Goal: Transaction & Acquisition: Purchase product/service

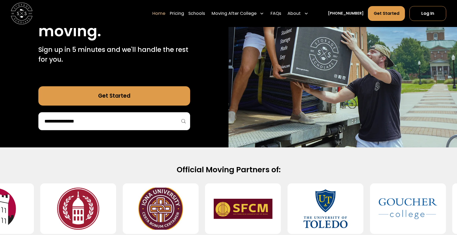
scroll to position [92, 0]
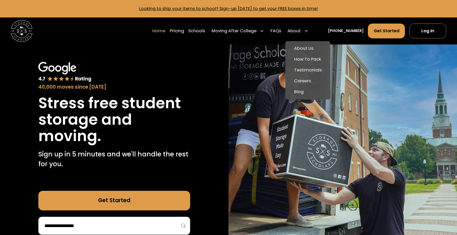
click at [309, 28] on div "About" at bounding box center [298, 30] width 25 height 15
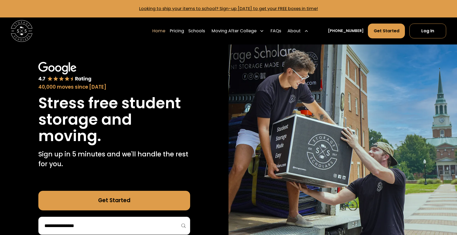
click at [308, 33] on div "About" at bounding box center [298, 30] width 25 height 15
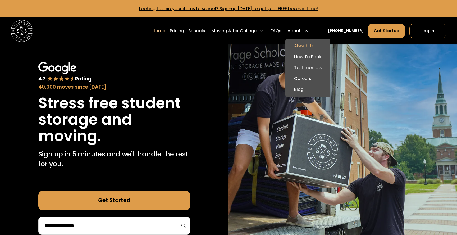
click at [308, 50] on link "About Us" at bounding box center [308, 46] width 40 height 11
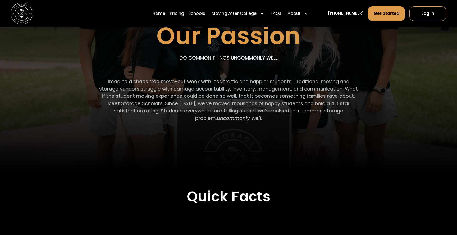
scroll to position [92, 0]
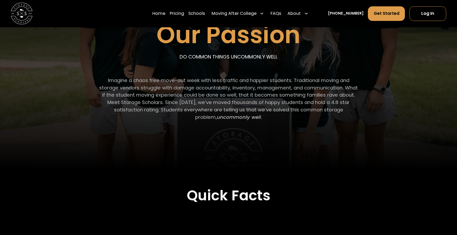
drag, startPoint x: 272, startPoint y: 73, endPoint x: 307, endPoint y: 108, distance: 50.0
click at [297, 115] on div "Our Passion DO COMMON THINGS UNCOMMONLY WELL Imagine a chaos free move-out week…" at bounding box center [228, 38] width 391 height 206
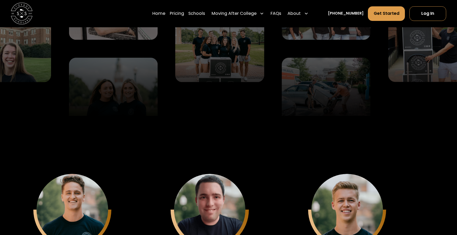
scroll to position [1398, 0]
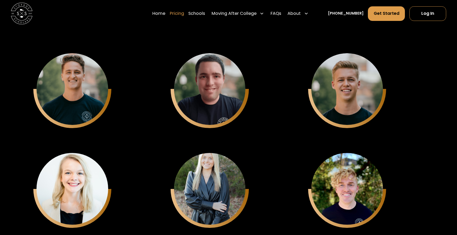
click at [181, 15] on link "Pricing" at bounding box center [177, 13] width 14 height 15
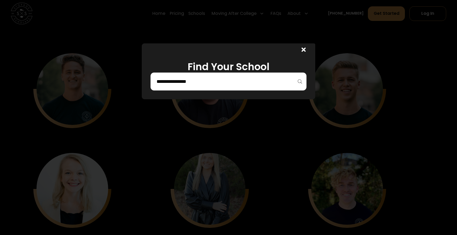
click at [224, 88] on div at bounding box center [229, 82] width 156 height 18
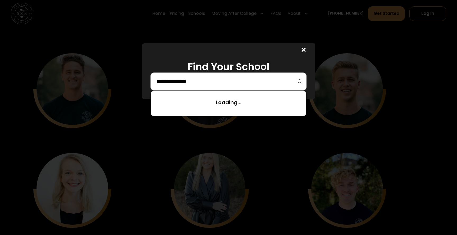
click at [226, 79] on input "search" at bounding box center [228, 81] width 145 height 9
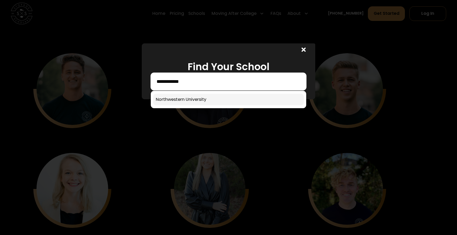
type input "**********"
click at [223, 96] on link at bounding box center [228, 100] width 151 height 12
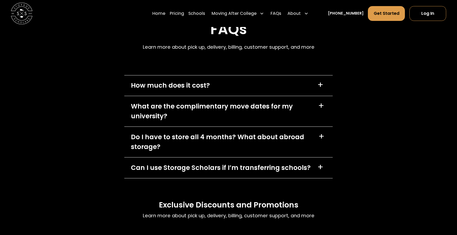
scroll to position [2234, 0]
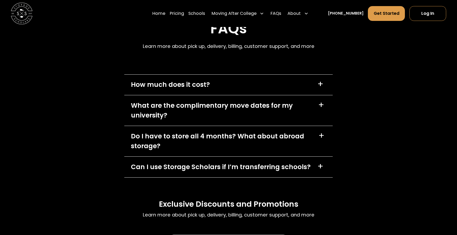
click at [218, 82] on div "How much does it cost? +" at bounding box center [228, 85] width 208 height 21
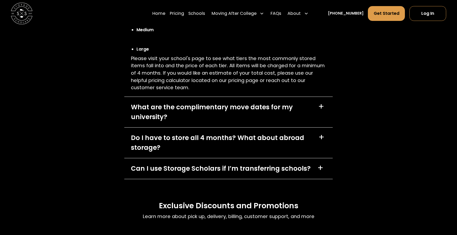
scroll to position [2336, 0]
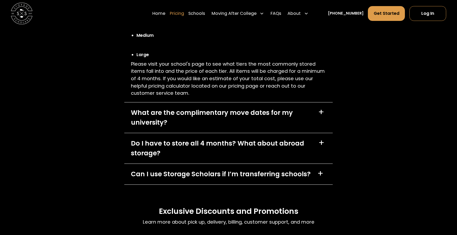
click at [184, 13] on link "Pricing" at bounding box center [177, 13] width 14 height 15
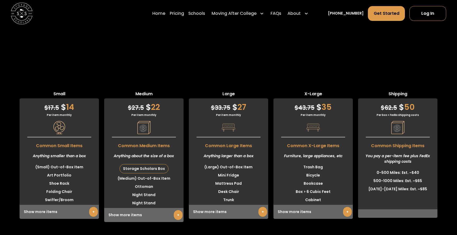
scroll to position [1306, 0]
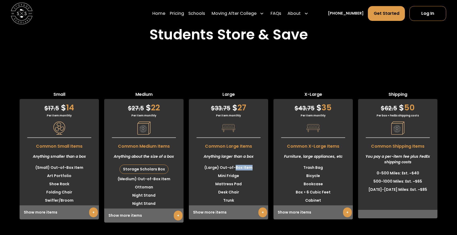
drag, startPoint x: 235, startPoint y: 167, endPoint x: 254, endPoint y: 175, distance: 20.5
click at [249, 173] on ul "(Large) Out-of-Box Item Mini Fridge Mattress Pad Desk Chair Trunk" at bounding box center [228, 184] width 79 height 41
drag, startPoint x: 151, startPoint y: 179, endPoint x: 195, endPoint y: 181, distance: 43.4
click at [176, 180] on li "(Medium) Out-of-Box Item" at bounding box center [143, 179] width 79 height 8
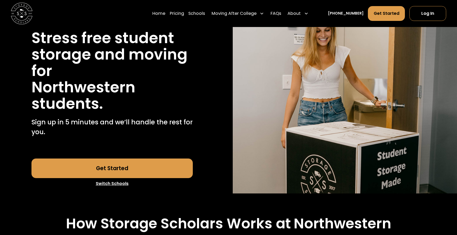
scroll to position [62, 0]
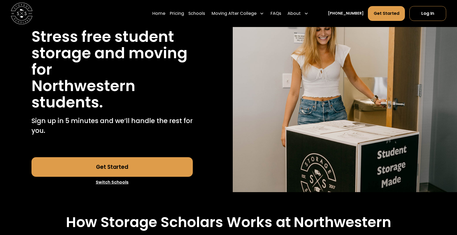
click at [149, 162] on link "Get Started" at bounding box center [111, 167] width 161 height 20
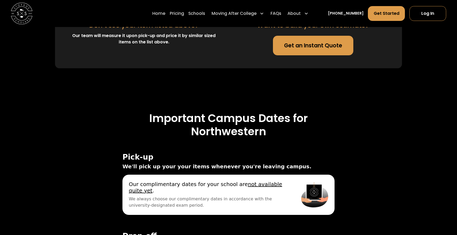
scroll to position [1611, 0]
